Goal: Task Accomplishment & Management: Manage account settings

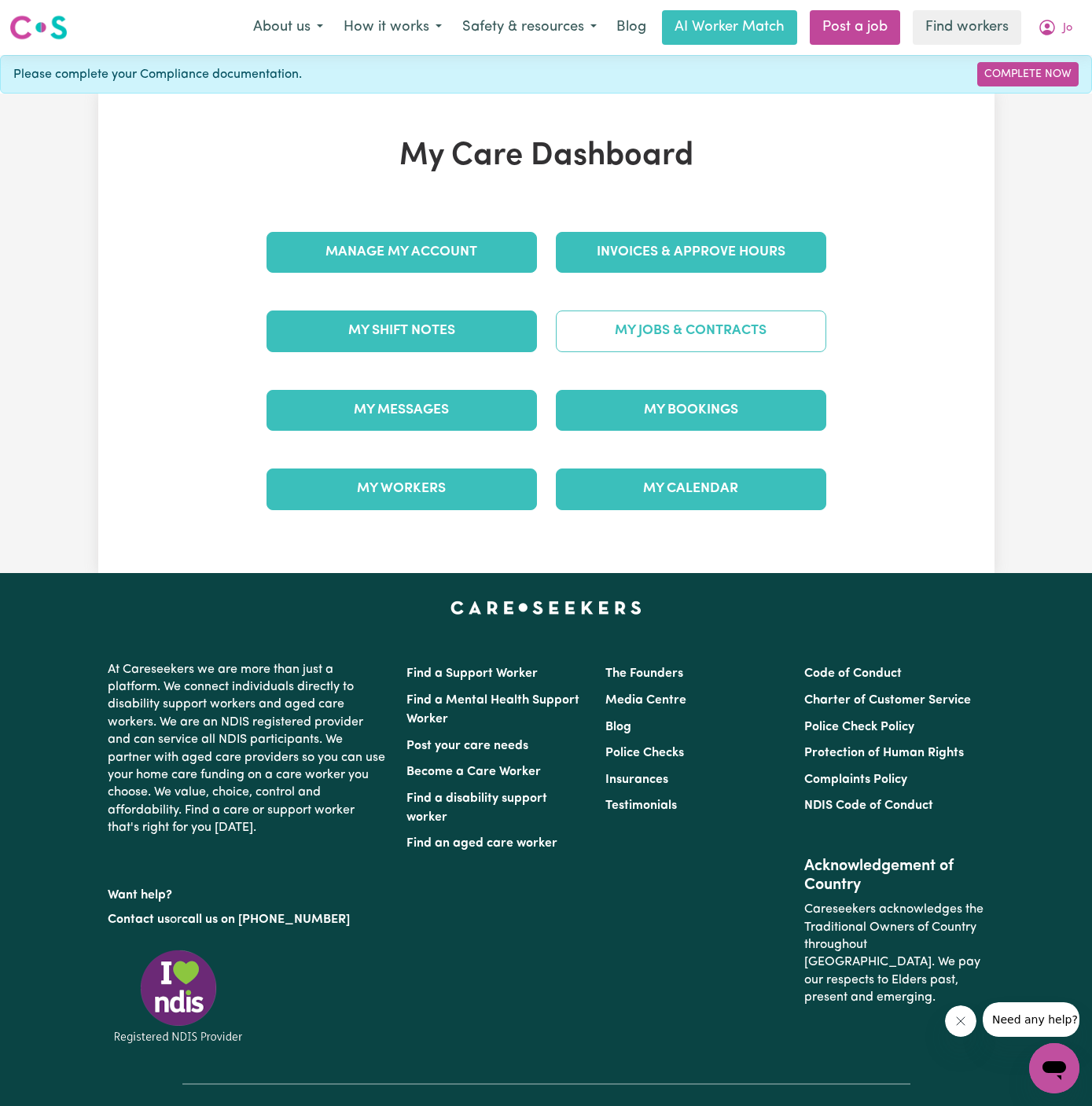
click at [696, 339] on link "My Jobs & Contracts" at bounding box center [691, 331] width 271 height 41
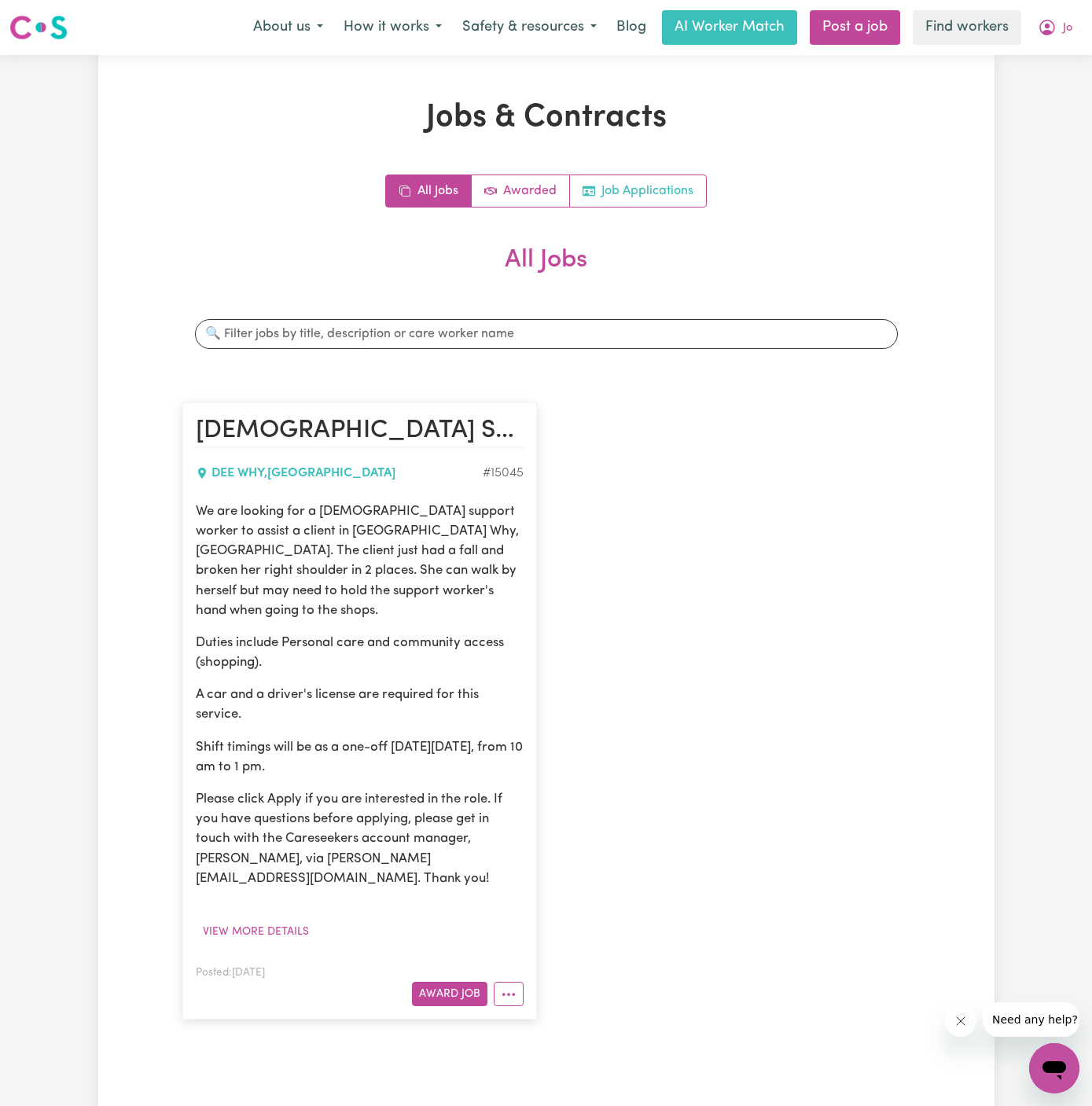
click at [636, 193] on link "Job Applications" at bounding box center [638, 191] width 136 height 31
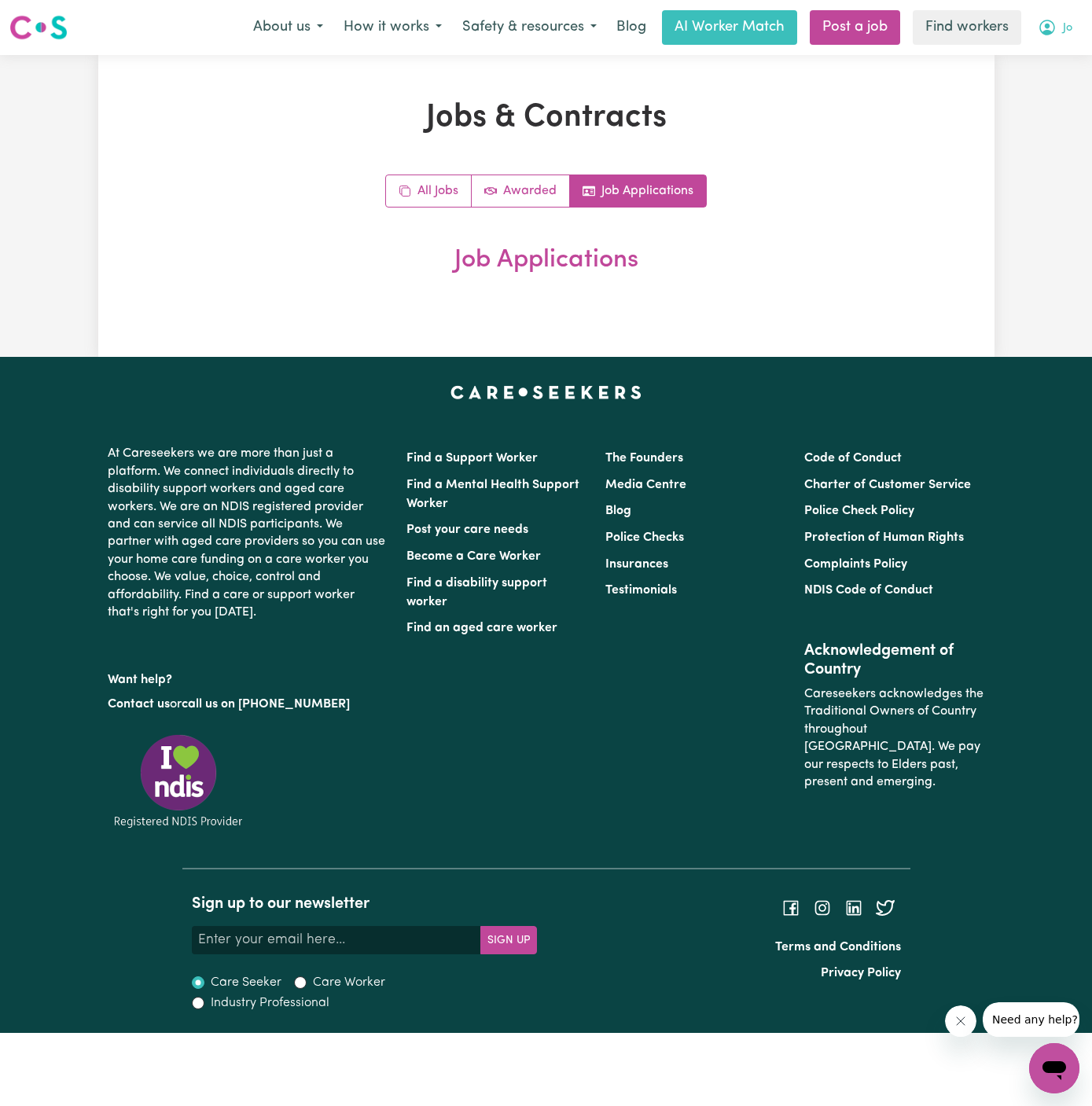
click at [1074, 22] on button "Jo" at bounding box center [1055, 27] width 55 height 33
click at [1051, 53] on link "My Dashboard" at bounding box center [1020, 61] width 124 height 30
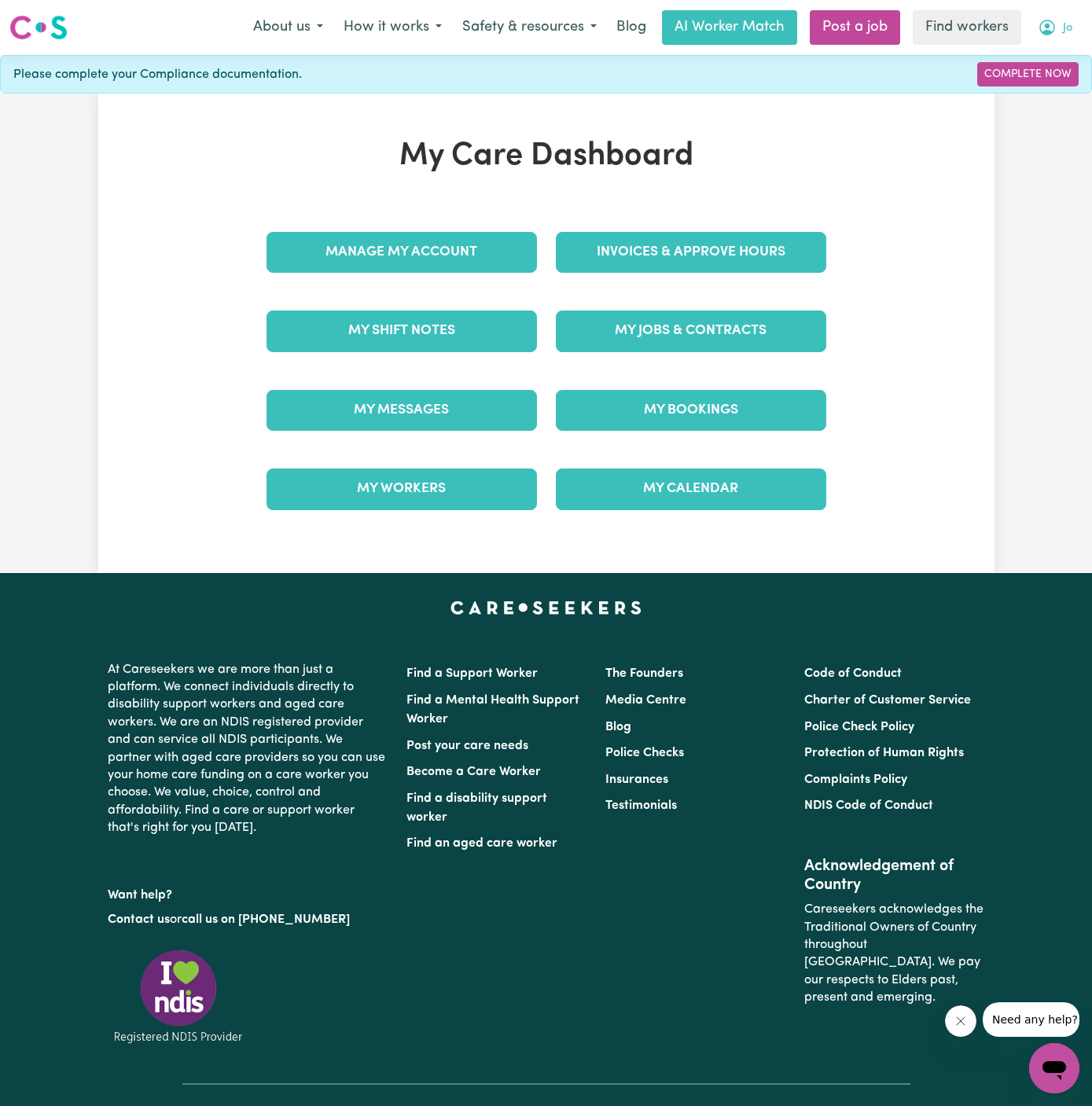
click at [1051, 40] on button "Jo" at bounding box center [1055, 27] width 55 height 33
click at [1047, 89] on link "Logout" at bounding box center [1020, 91] width 124 height 30
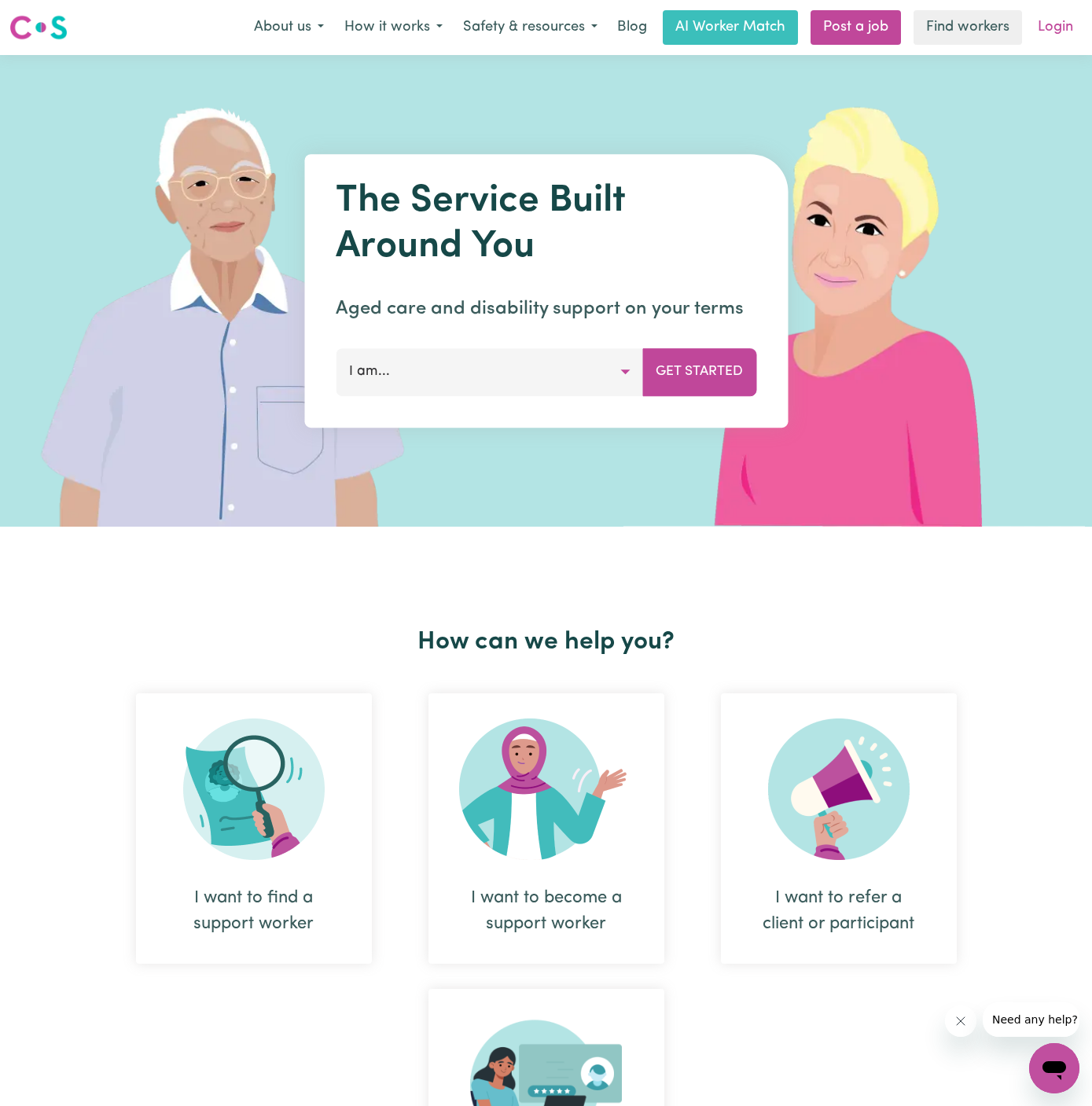
click at [1052, 35] on link "Login" at bounding box center [1056, 27] width 54 height 35
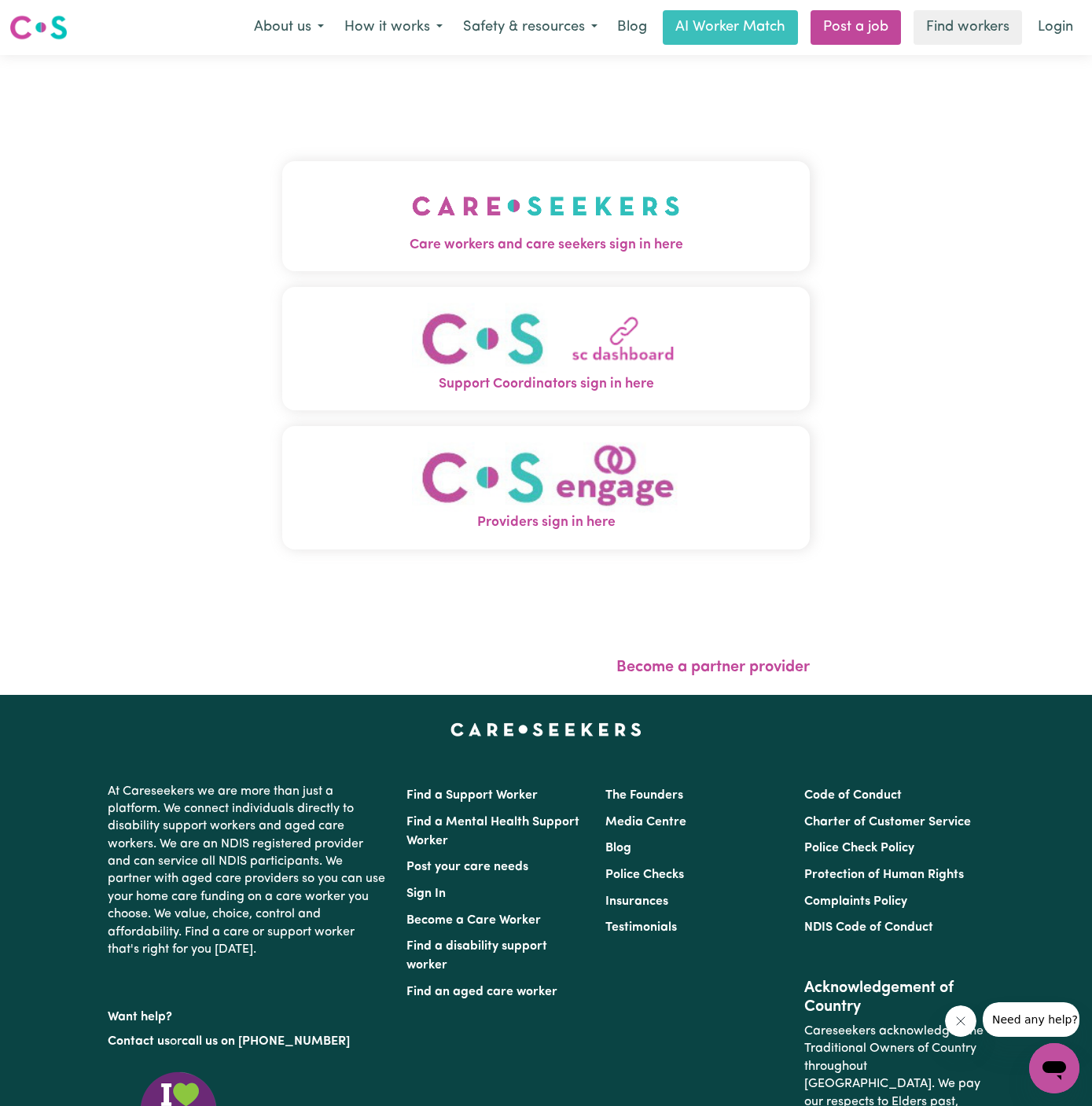
click at [649, 188] on button "Care workers and care seekers sign in here" at bounding box center [546, 216] width 527 height 110
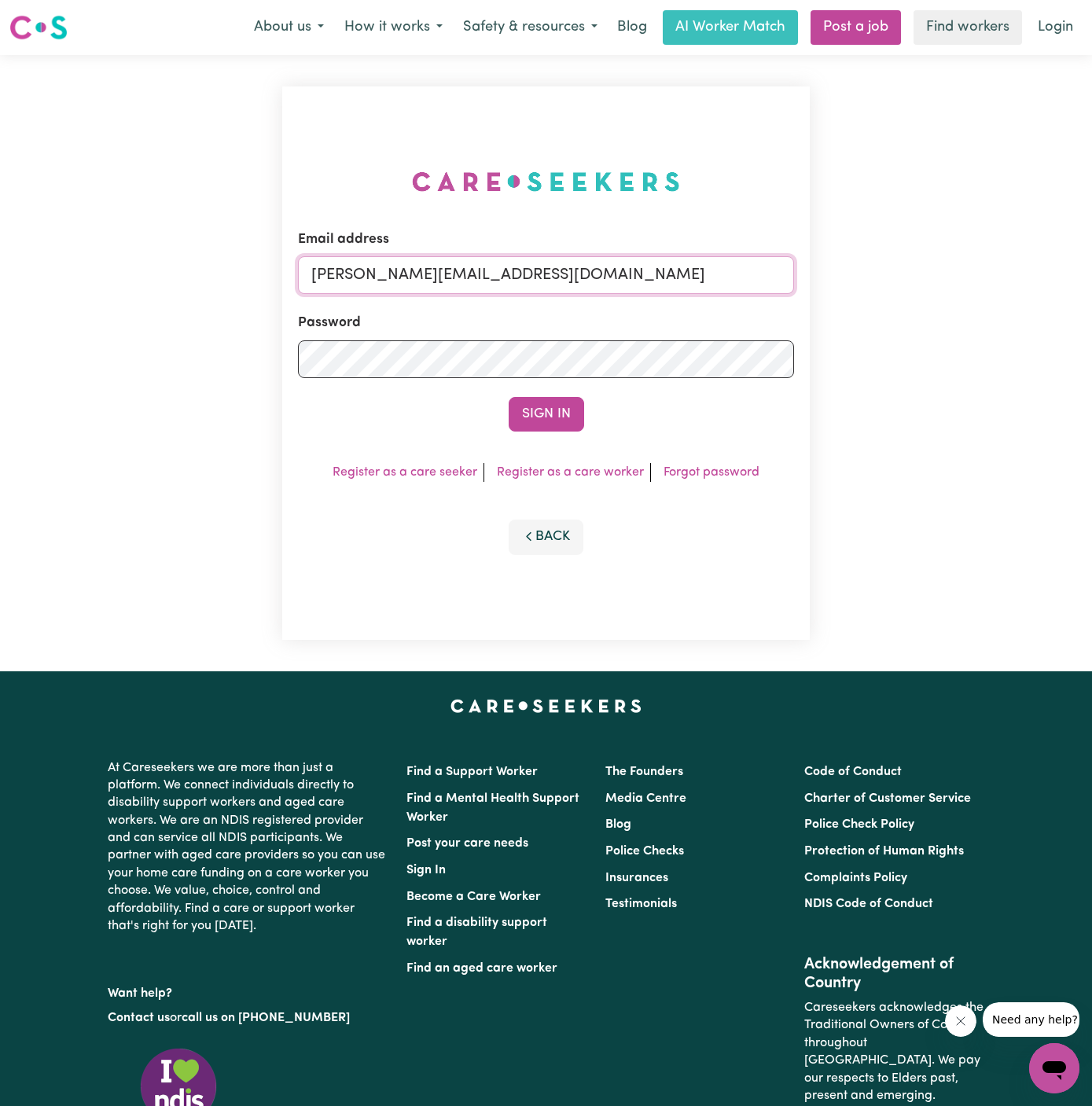
click at [649, 263] on input "[PERSON_NAME][EMAIL_ADDRESS][DOMAIN_NAME]" at bounding box center [546, 275] width 496 height 38
drag, startPoint x: 388, startPoint y: 276, endPoint x: 1145, endPoint y: 274, distance: 757.0
click at [1091, 274] on html "Menu About us How it works Safety & resources Blog AI Worker Match Post a job F…" at bounding box center [546, 674] width 1092 height 1348
type input "[EMAIL_ADDRESS][DOMAIN_NAME]"
click at [509, 397] on button "Sign In" at bounding box center [546, 415] width 76 height 35
